Goal: Transaction & Acquisition: Purchase product/service

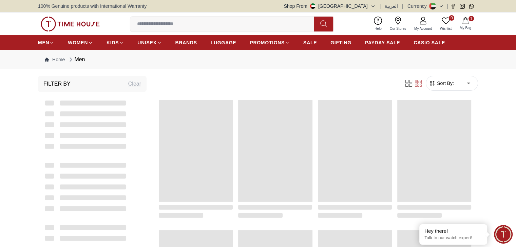
click at [466, 23] on icon "button" at bounding box center [465, 20] width 7 height 7
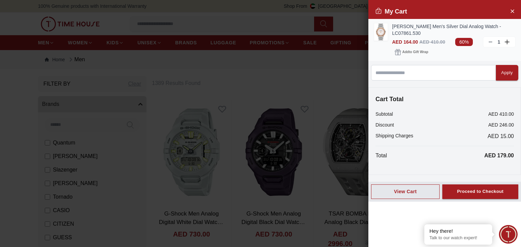
click at [381, 34] on img at bounding box center [381, 31] width 14 height 17
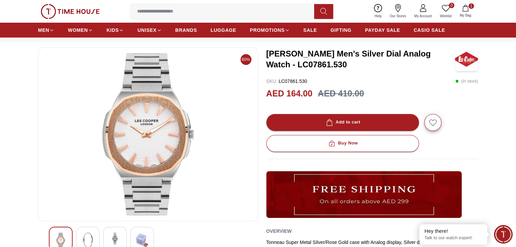
scroll to position [28, 0]
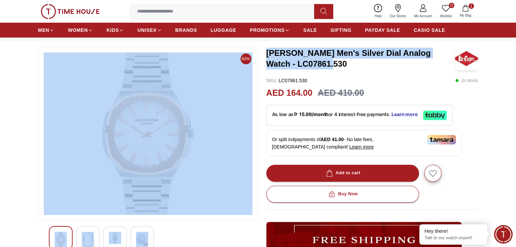
drag, startPoint x: 314, startPoint y: 63, endPoint x: 260, endPoint y: 53, distance: 54.8
click at [260, 53] on div "60% [PERSON_NAME] Men's Silver Dial Analog Watch - LC07861.530 SKU : LC07861.53…" at bounding box center [258, 202] width 440 height 311
copy div "[PERSON_NAME] Men's Silver Dial Analog Watch - LC07861.530"
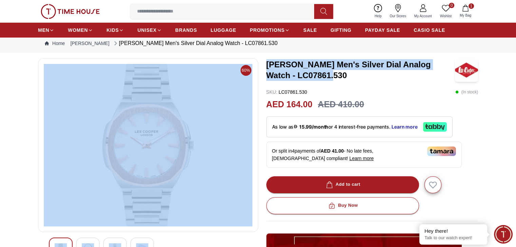
scroll to position [15, 0]
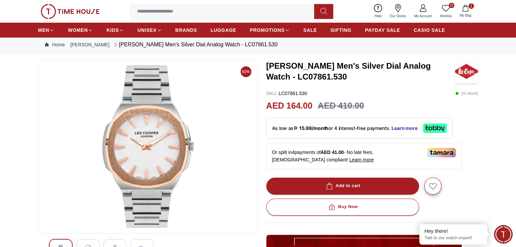
scroll to position [0, 0]
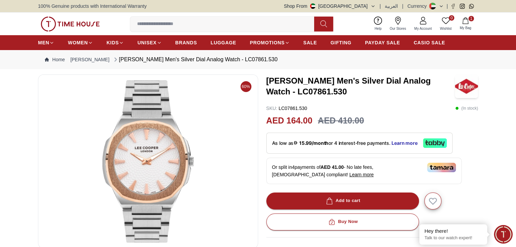
click at [464, 21] on icon "button" at bounding box center [465, 20] width 7 height 7
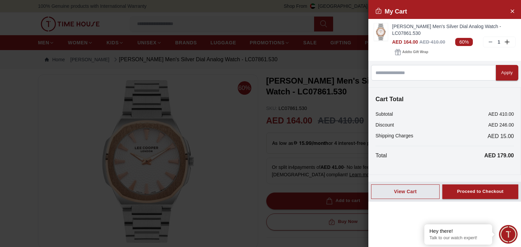
click at [350, 23] on div at bounding box center [260, 123] width 521 height 247
click at [513, 12] on icon "Close Account" at bounding box center [511, 10] width 3 height 3
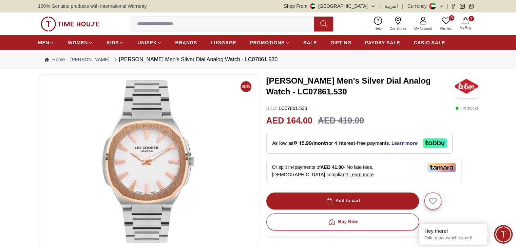
click at [465, 22] on icon "button" at bounding box center [465, 20] width 7 height 7
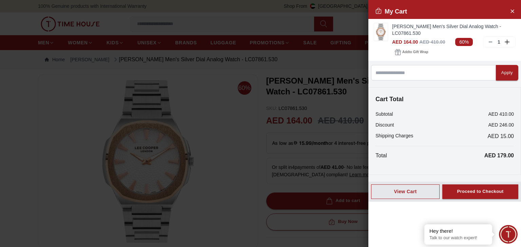
click at [268, 20] on div at bounding box center [260, 123] width 521 height 247
click at [507, 9] on button "Close Account" at bounding box center [511, 10] width 11 height 11
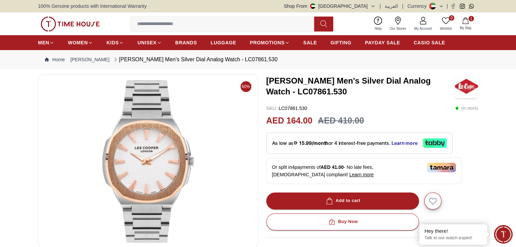
click at [468, 21] on icon "button" at bounding box center [465, 20] width 7 height 7
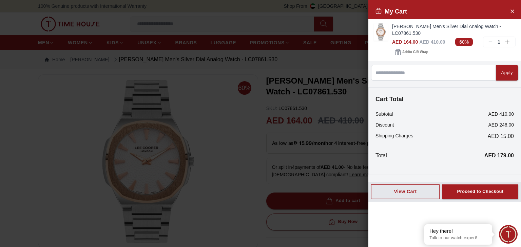
click at [346, 27] on div at bounding box center [260, 123] width 521 height 247
click at [350, 25] on div at bounding box center [260, 123] width 521 height 247
click at [511, 12] on icon "Close Account" at bounding box center [511, 10] width 3 height 3
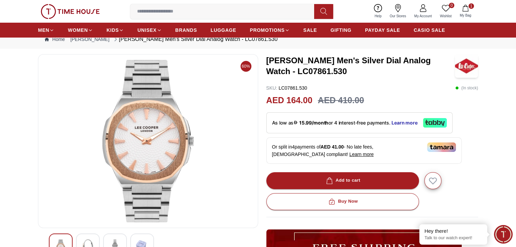
scroll to position [74, 0]
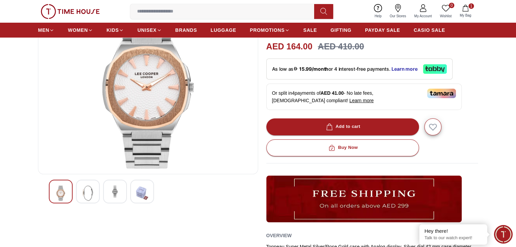
click at [466, 12] on button "1 My Bag" at bounding box center [465, 11] width 20 height 16
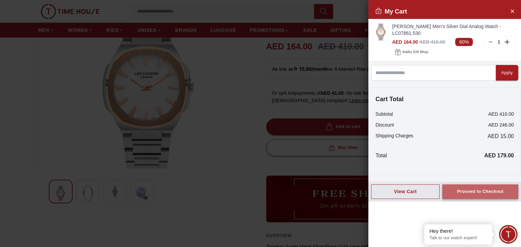
click at [458, 196] on button "Proceed to Checkout" at bounding box center [480, 192] width 76 height 15
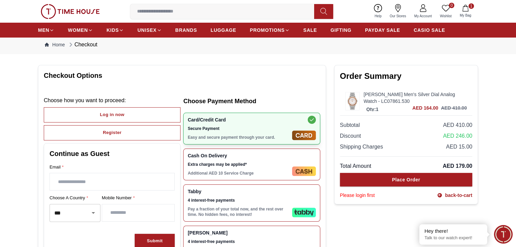
click at [178, 82] on section "Checkout Options Choose how you want to proceed : Log in now Register Continue …" at bounding box center [182, 170] width 288 height 211
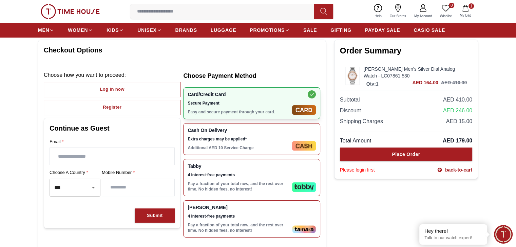
scroll to position [41, 0]
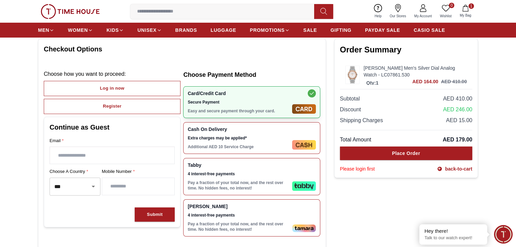
click at [88, 157] on input "text" at bounding box center [112, 155] width 124 height 17
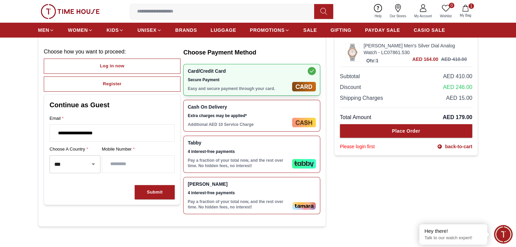
scroll to position [64, 0]
type input "**********"
